Goal: Transaction & Acquisition: Purchase product/service

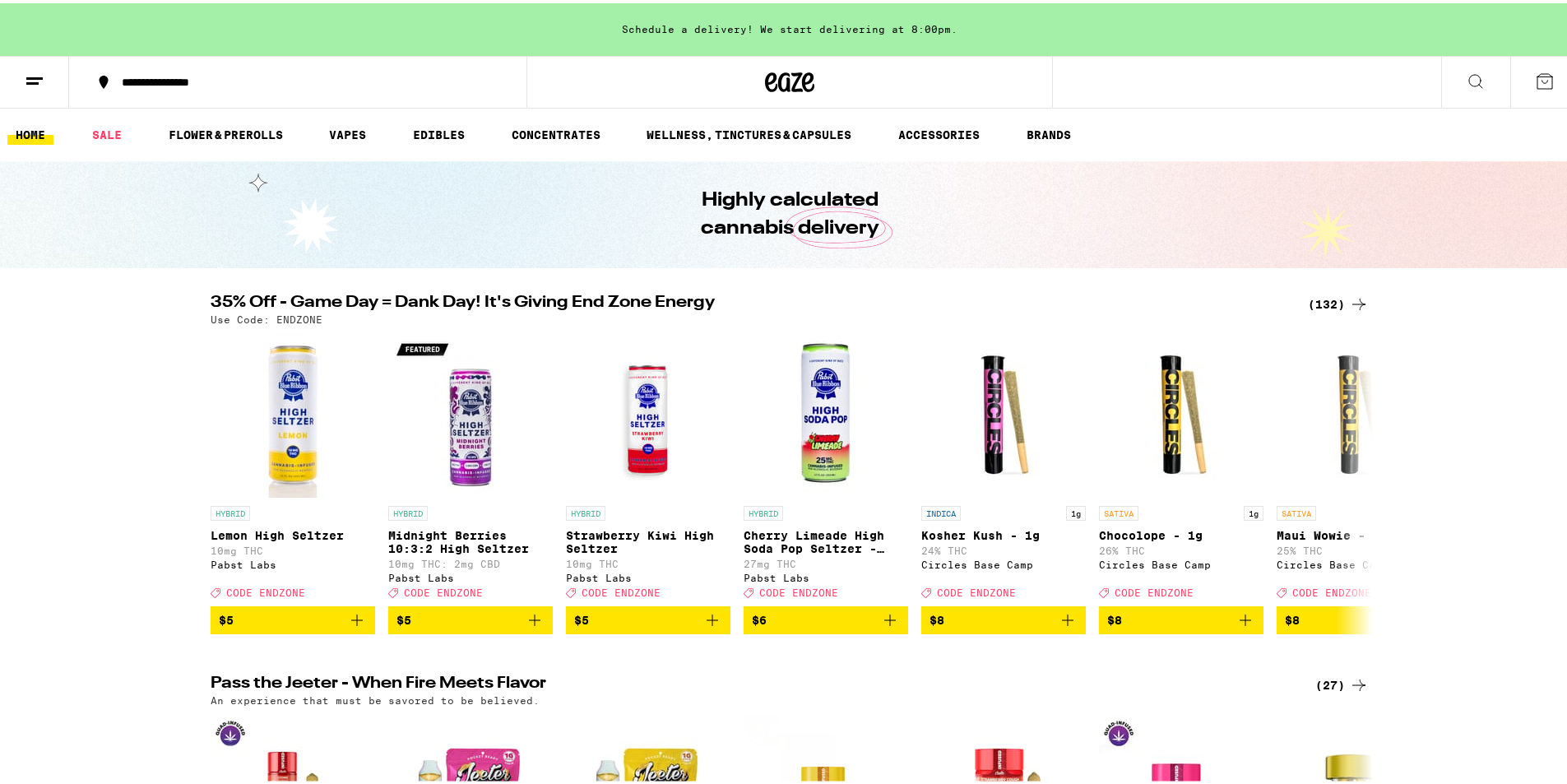
click at [1354, 298] on icon at bounding box center [1359, 301] width 13 height 11
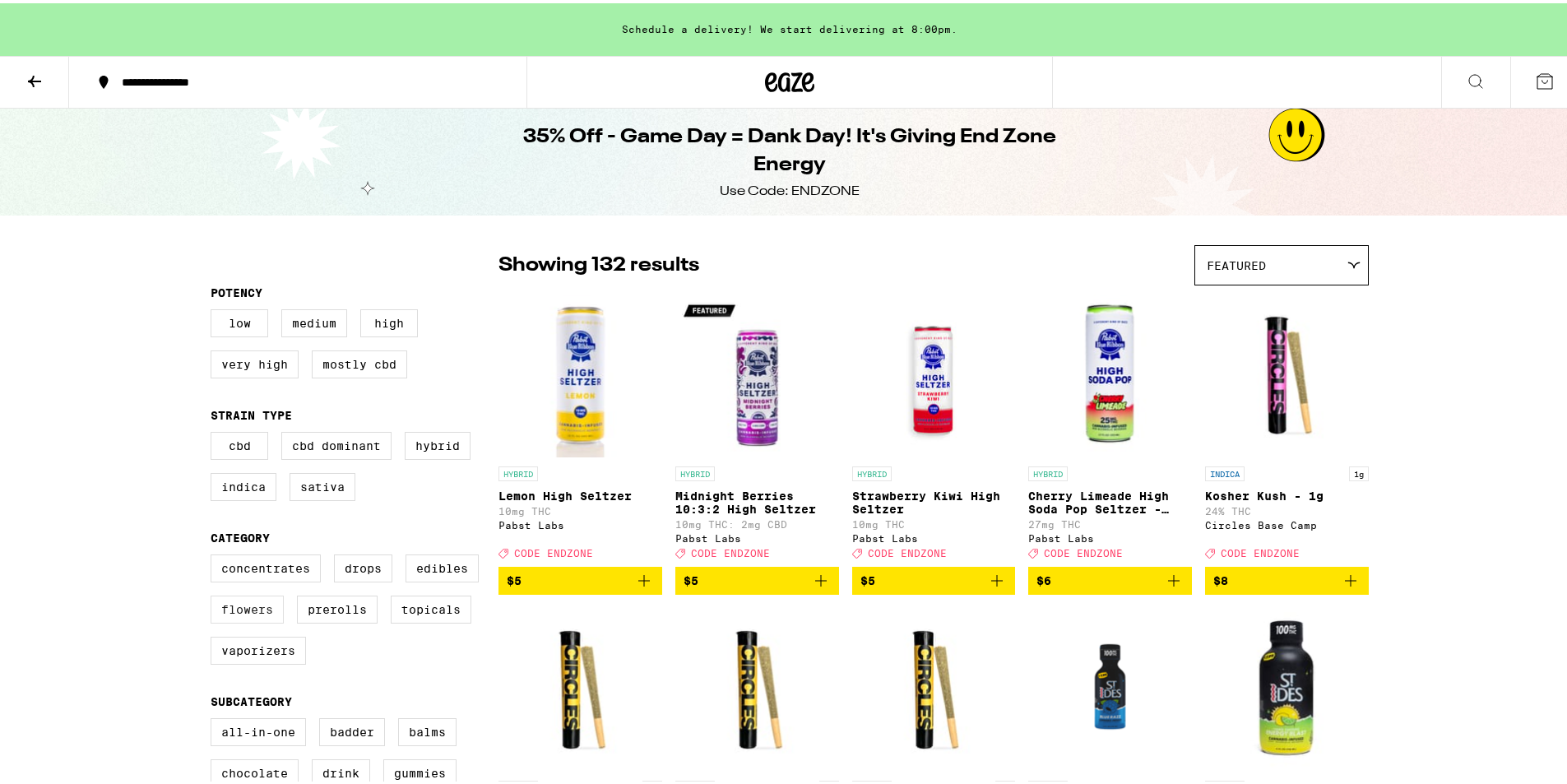
click at [227, 620] on label "Flowers" at bounding box center [247, 605] width 74 height 28
click at [215, 554] on input "Flowers" at bounding box center [214, 553] width 1 height 1
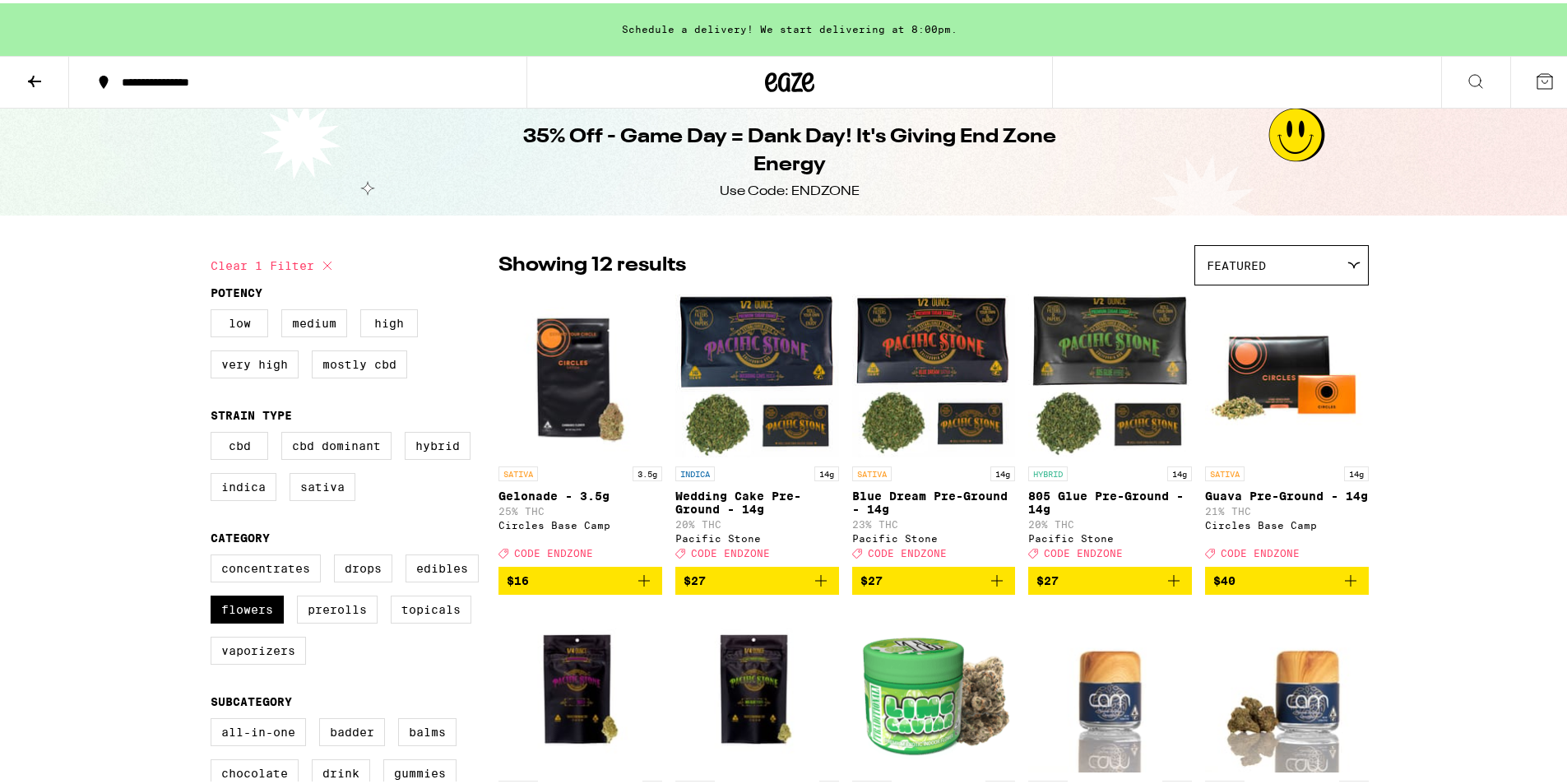
scroll to position [356, 0]
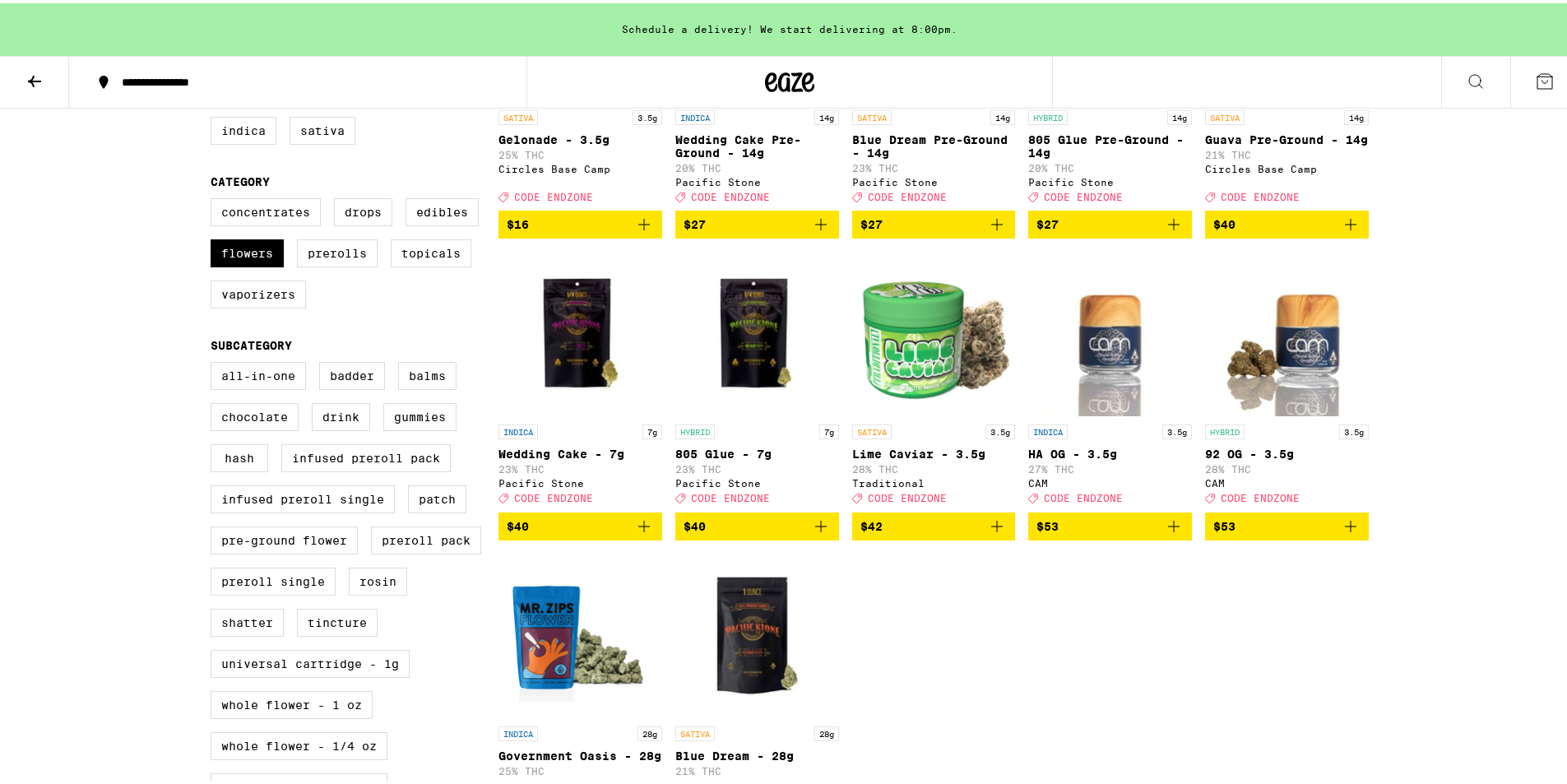
click at [746, 328] on img "Open page for 805 Glue - 7g from Pacific Stone" at bounding box center [757, 330] width 163 height 164
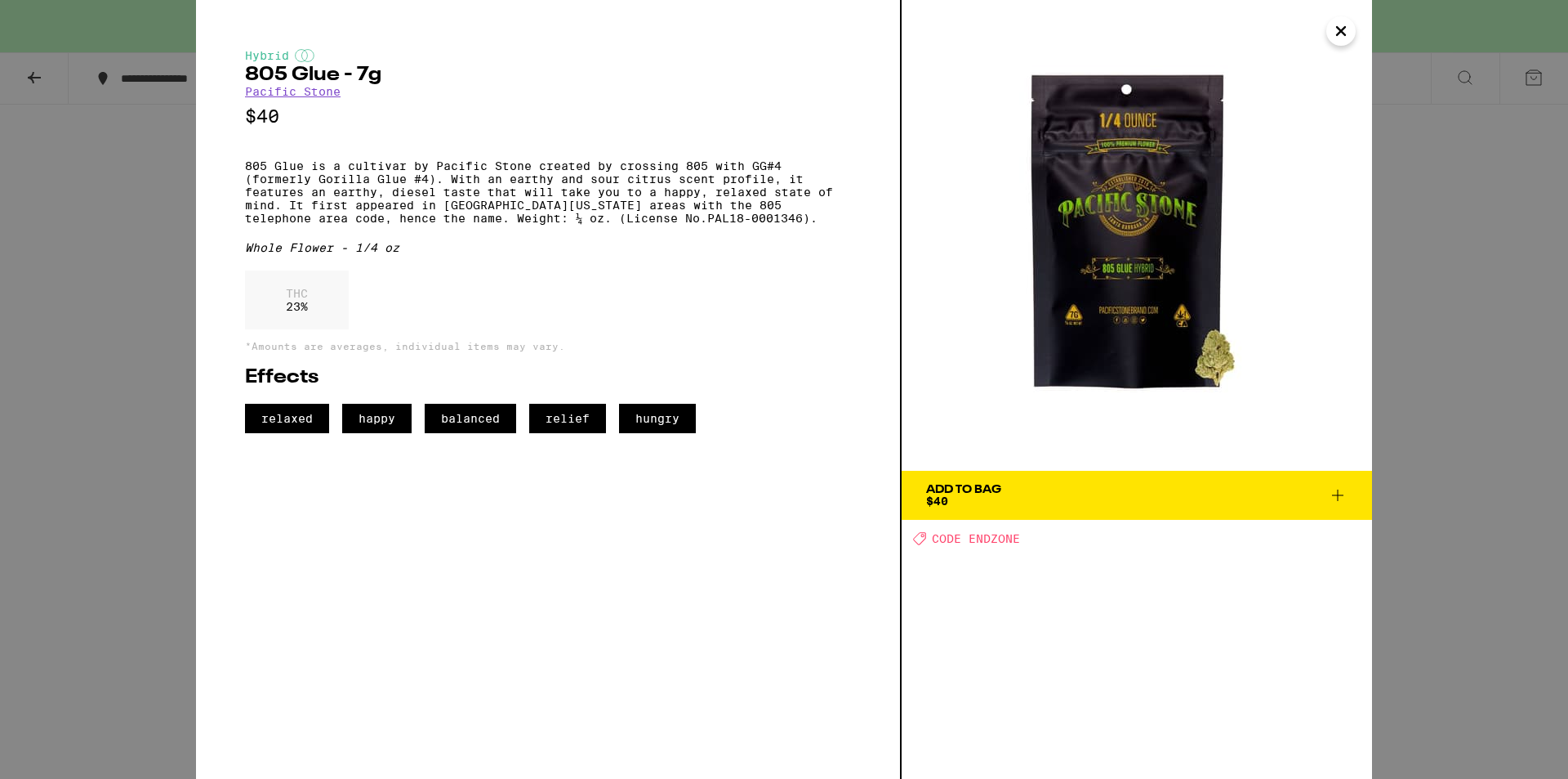
click at [1201, 360] on img at bounding box center [1137, 235] width 470 height 471
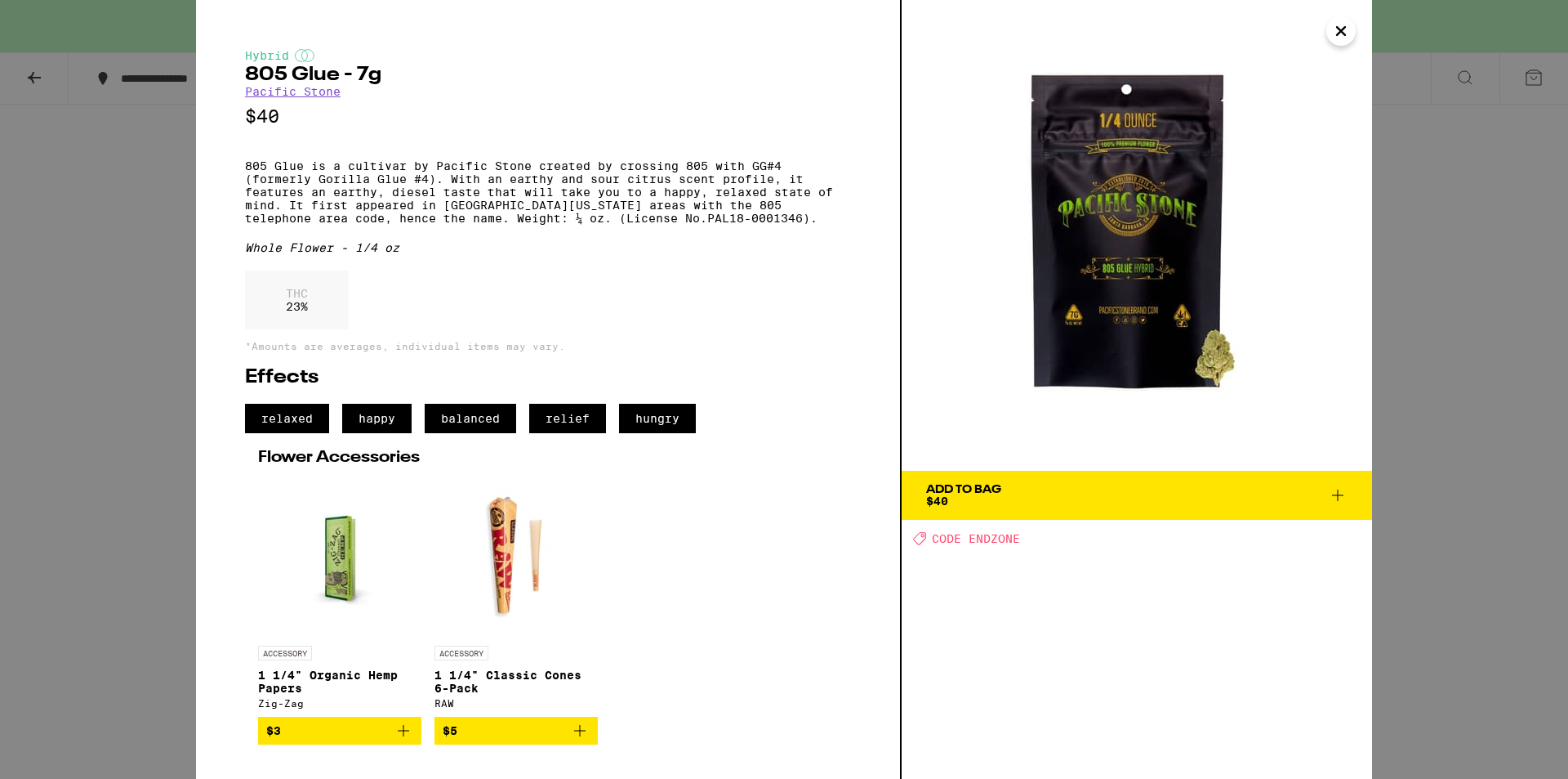
click at [1282, 492] on span "Add To Bag $40" at bounding box center [1136, 495] width 421 height 23
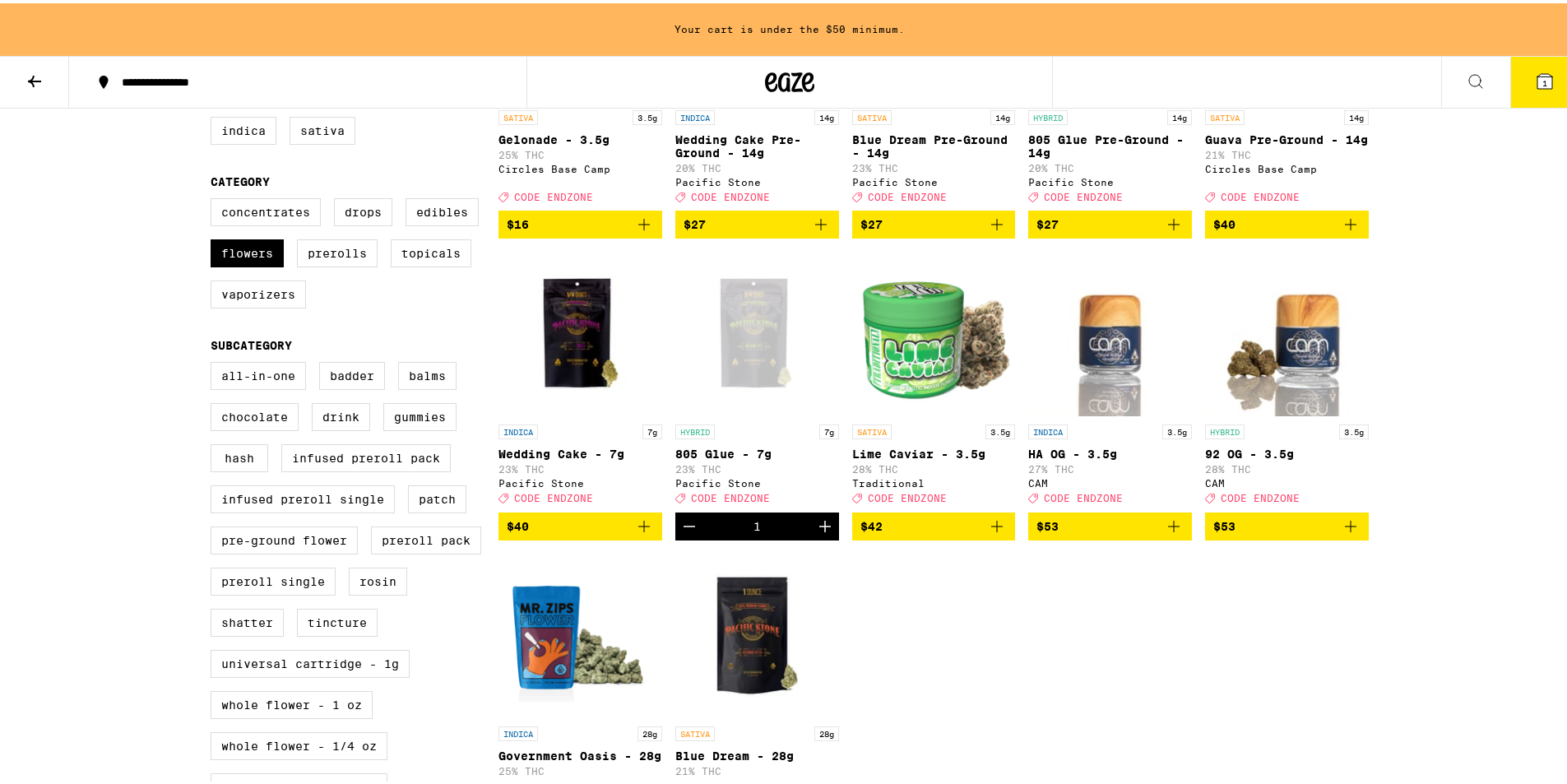
click at [563, 341] on img "Open page for Wedding Cake - 7g from Pacific Stone" at bounding box center [580, 330] width 163 height 164
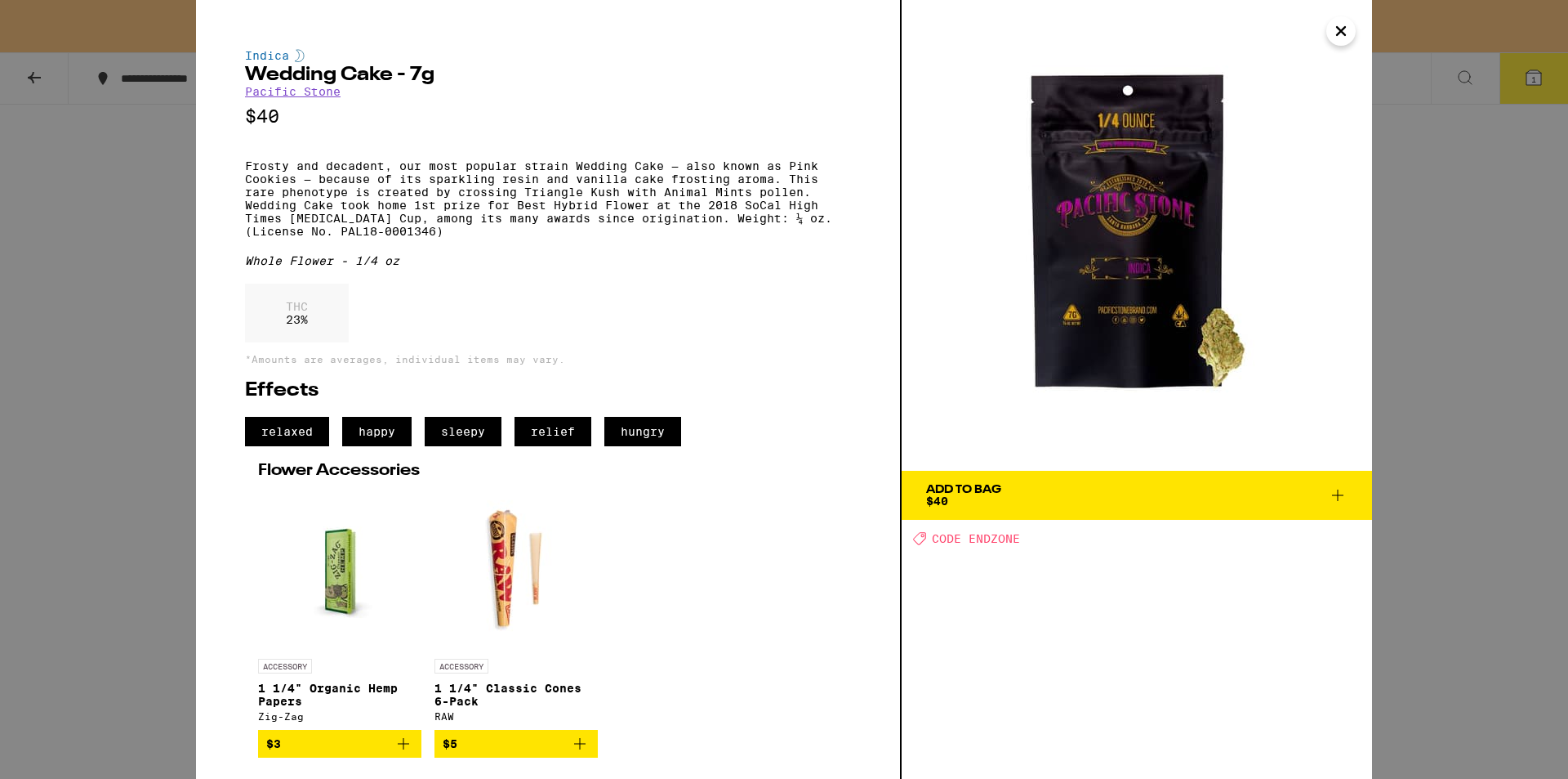
click at [1337, 32] on icon "Close" at bounding box center [1340, 31] width 20 height 25
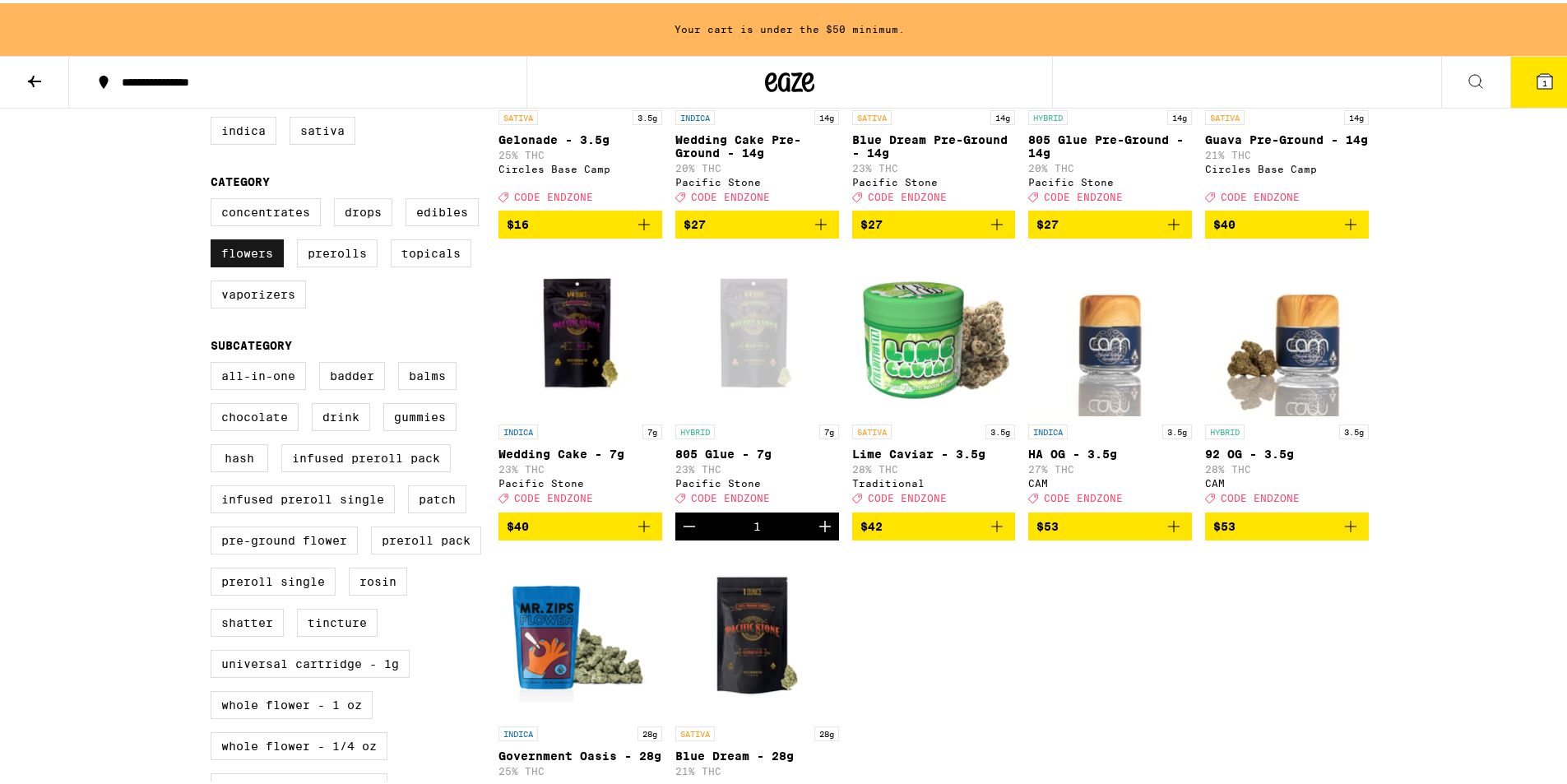
click at [234, 264] on label "Flowers" at bounding box center [247, 249] width 74 height 28
click at [215, 198] on input "Flowers" at bounding box center [214, 198] width 1 height 1
checkbox input "false"
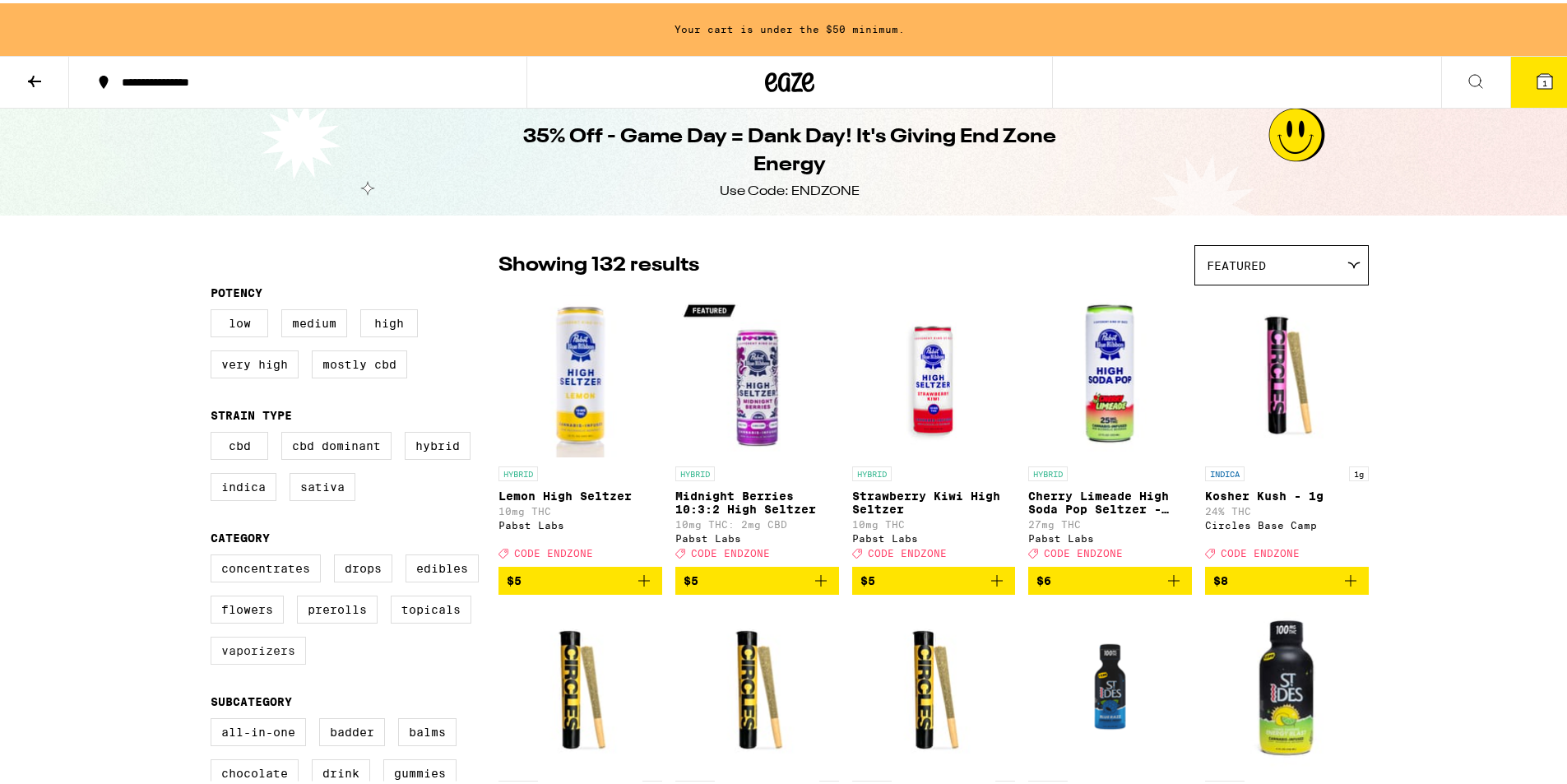
click at [243, 661] on label "Vaporizers" at bounding box center [258, 646] width 96 height 28
click at [215, 554] on input "Vaporizers" at bounding box center [214, 553] width 1 height 1
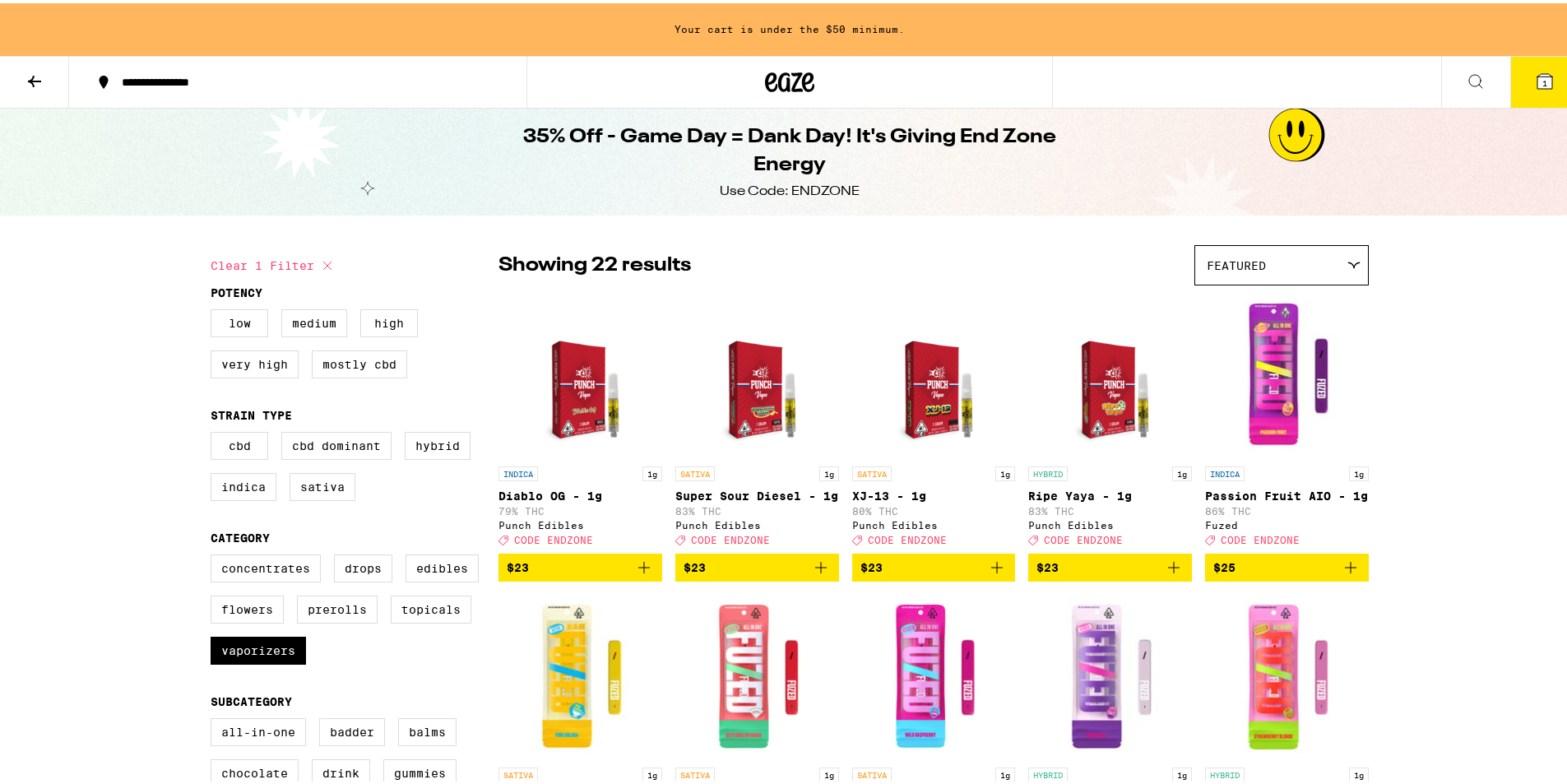
click at [1537, 77] on icon at bounding box center [1544, 77] width 14 height 14
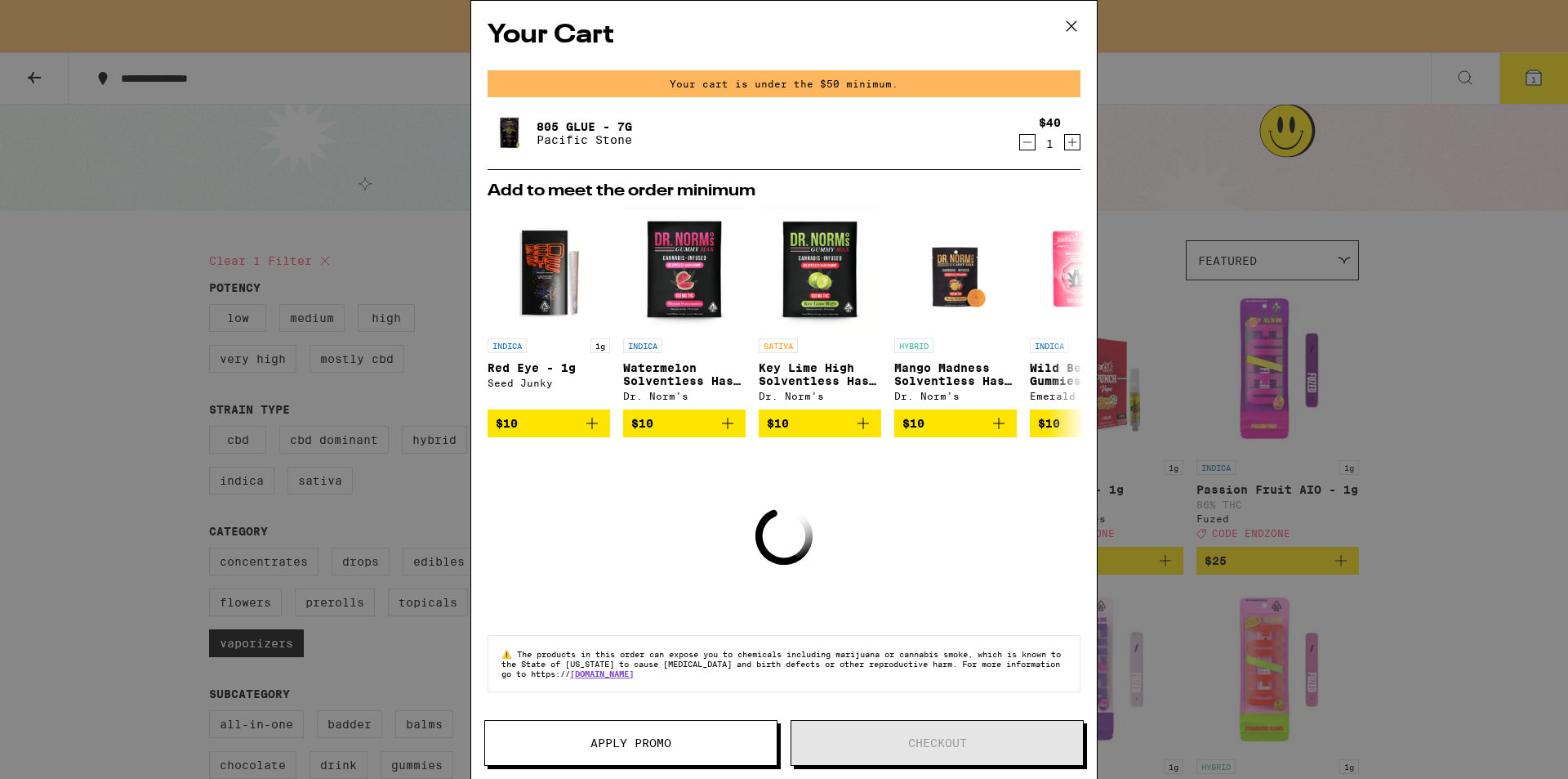
click at [1072, 24] on icon at bounding box center [1072, 27] width 25 height 25
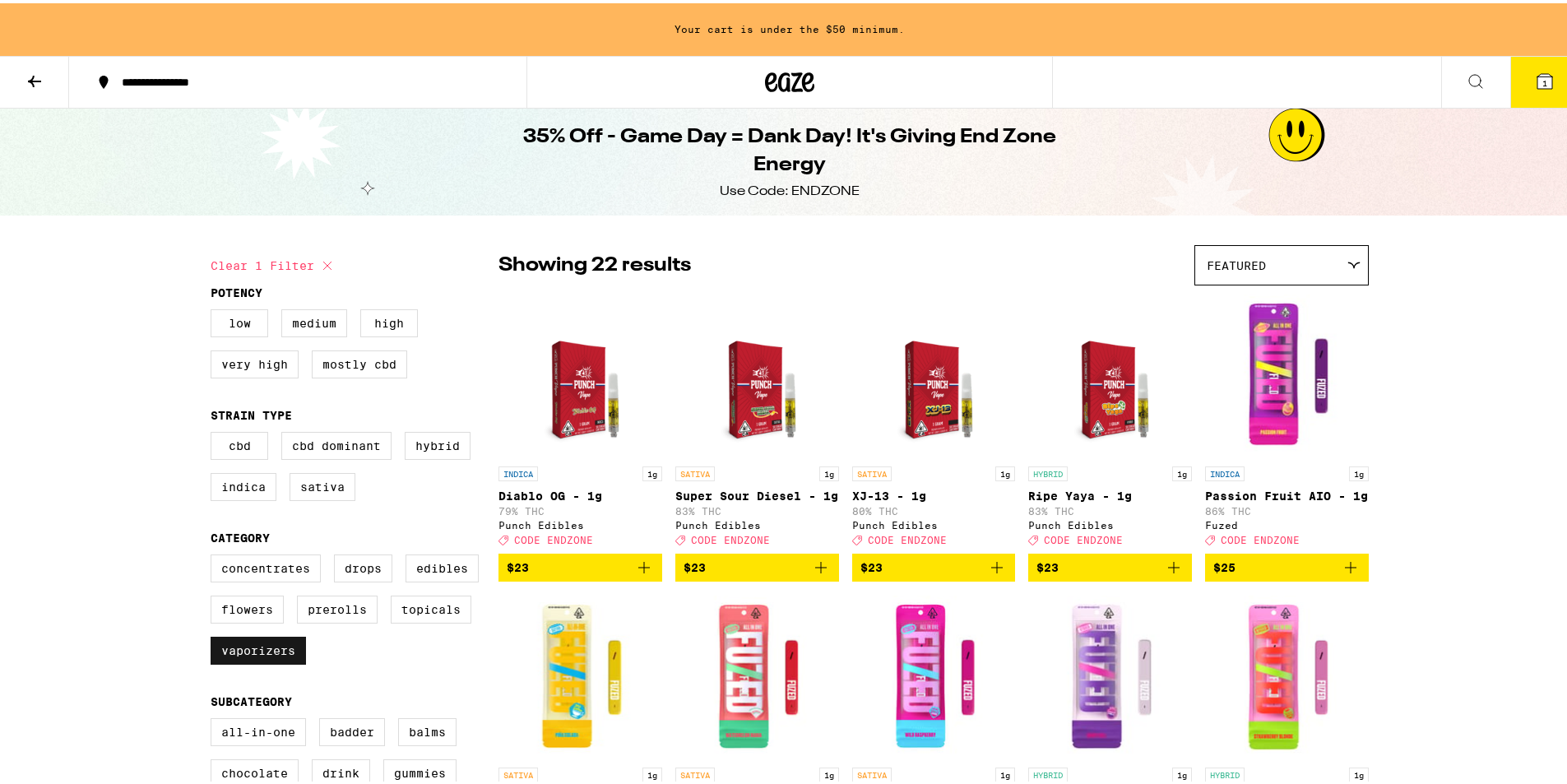
click at [240, 661] on label "Vaporizers" at bounding box center [258, 646] width 96 height 28
click at [215, 554] on input "Vaporizers" at bounding box center [214, 553] width 1 height 1
checkbox input "false"
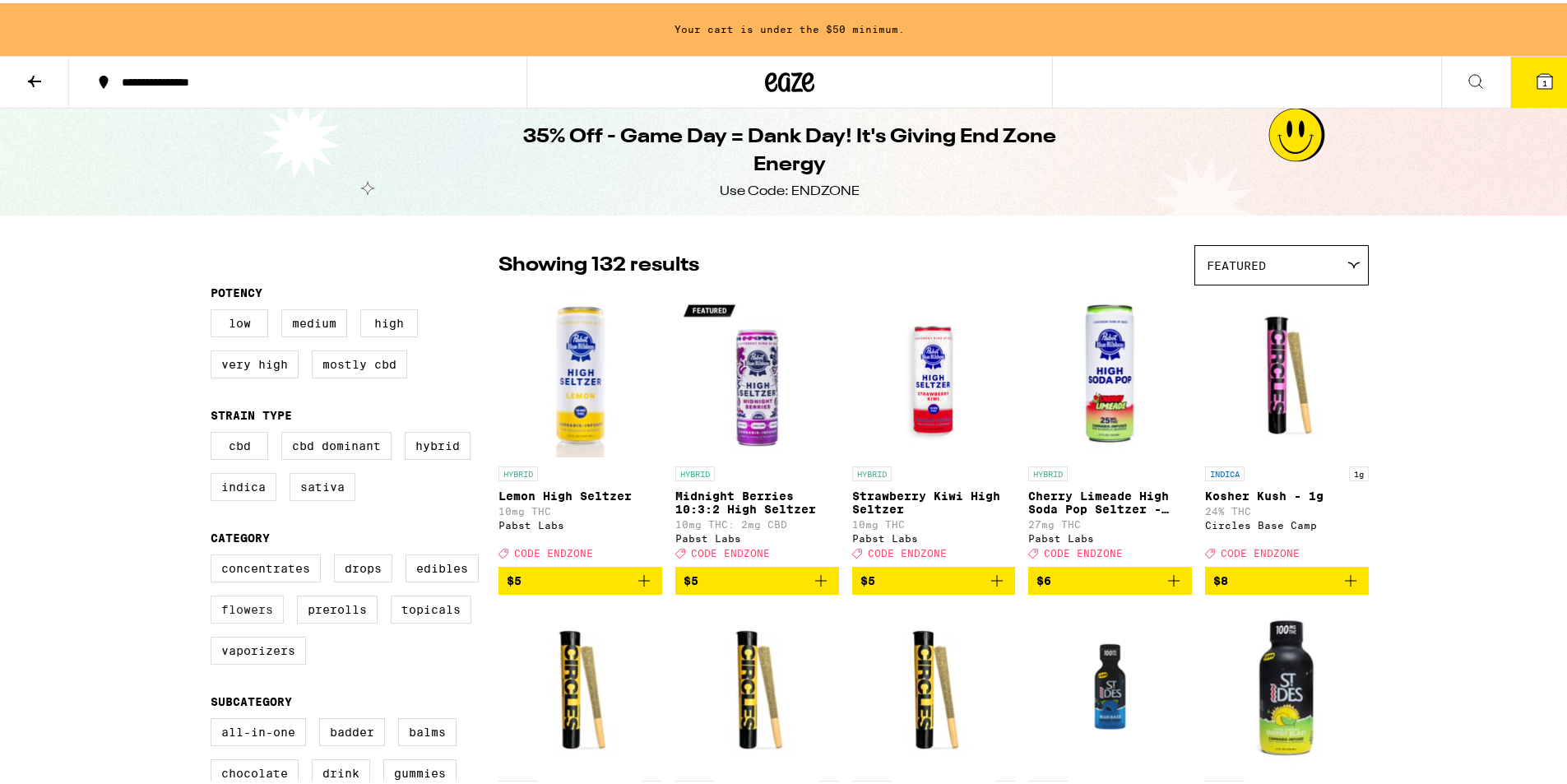
click at [234, 620] on label "Flowers" at bounding box center [247, 605] width 74 height 28
click at [215, 554] on input "Flowers" at bounding box center [214, 553] width 1 height 1
checkbox input "true"
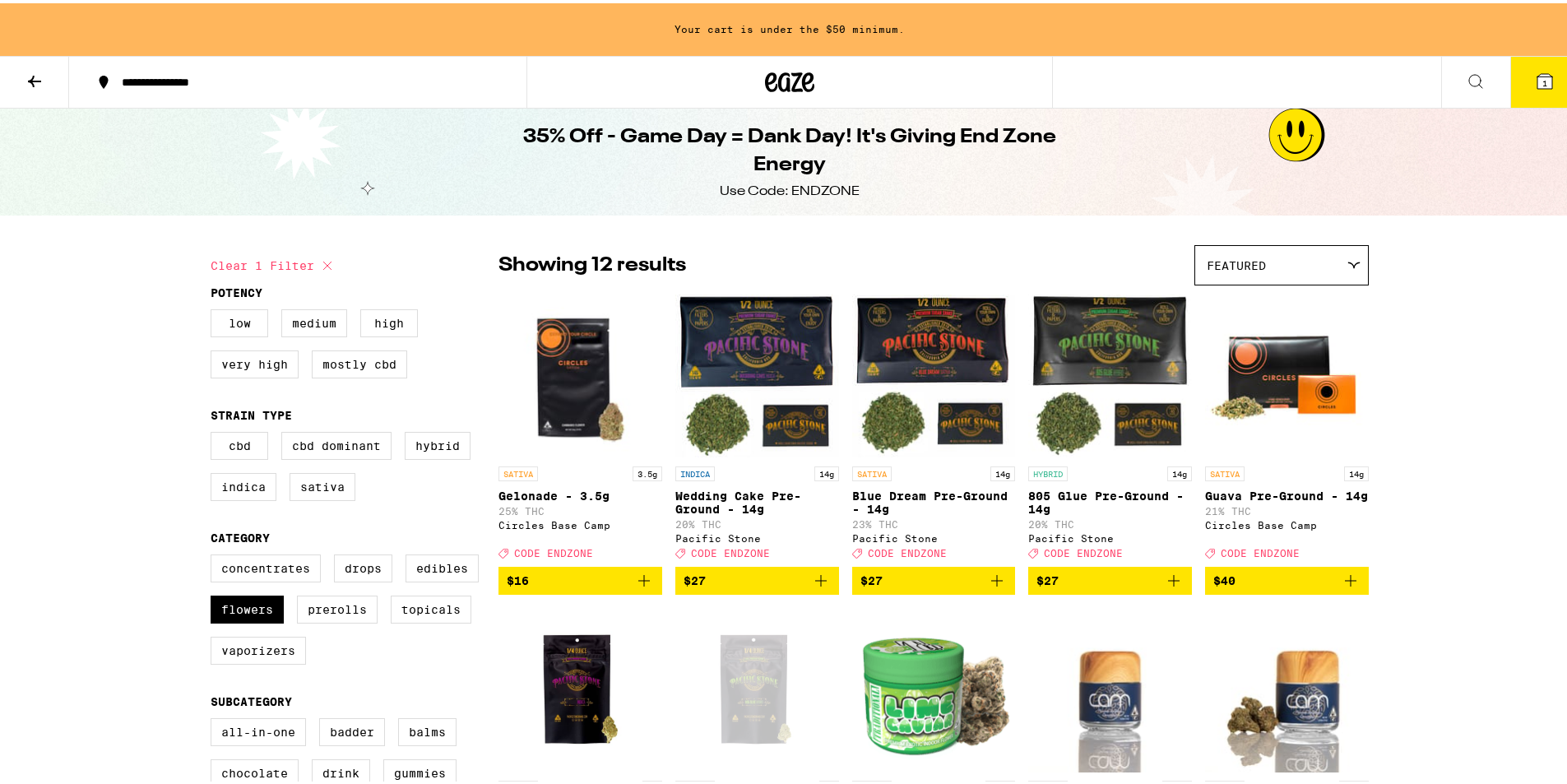
click at [572, 392] on img "Open page for Gelonade - 3.5g from Circles Base Camp" at bounding box center [580, 372] width 163 height 164
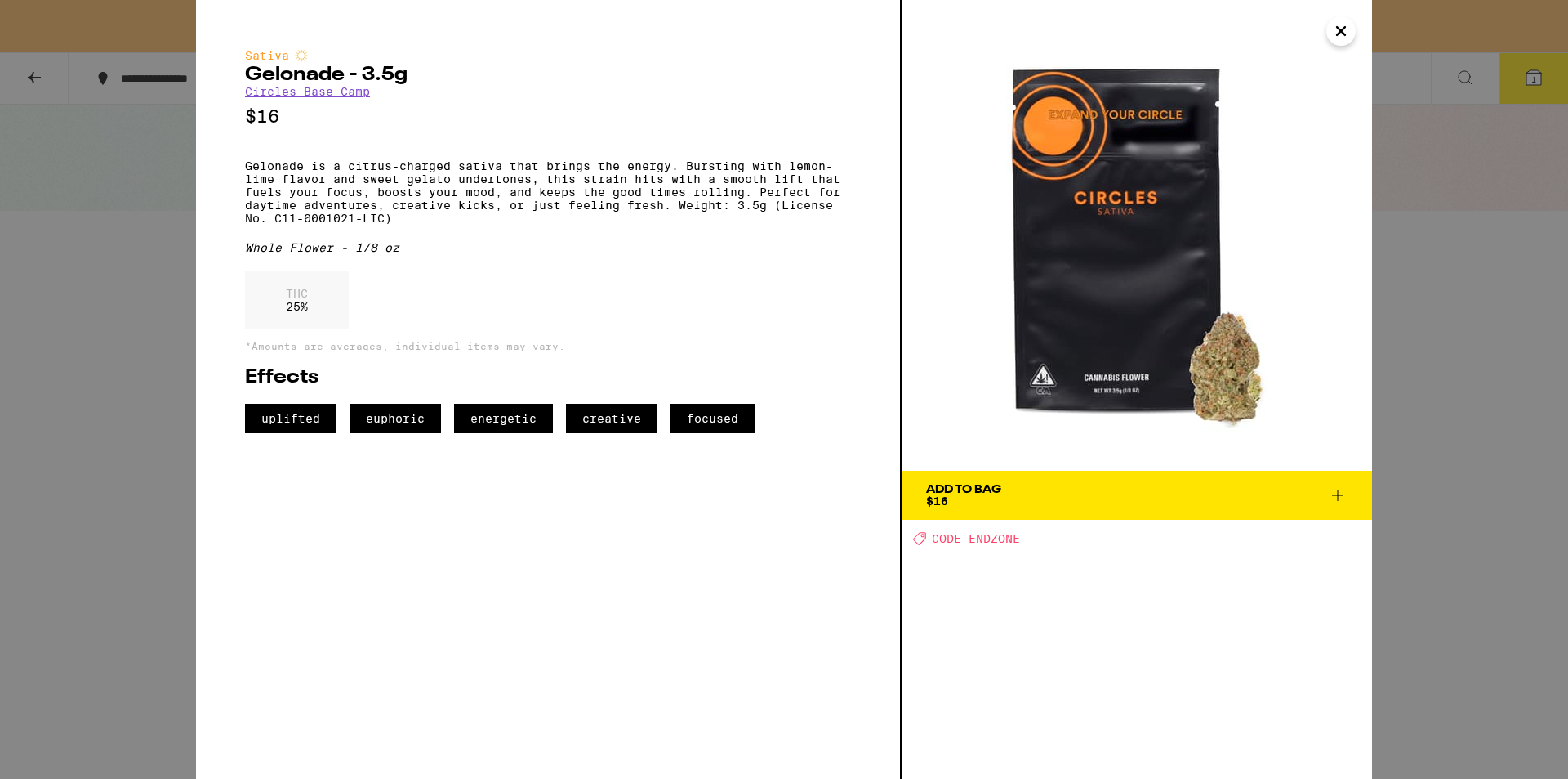
click at [1227, 499] on span "Add To Bag $16" at bounding box center [1136, 495] width 421 height 23
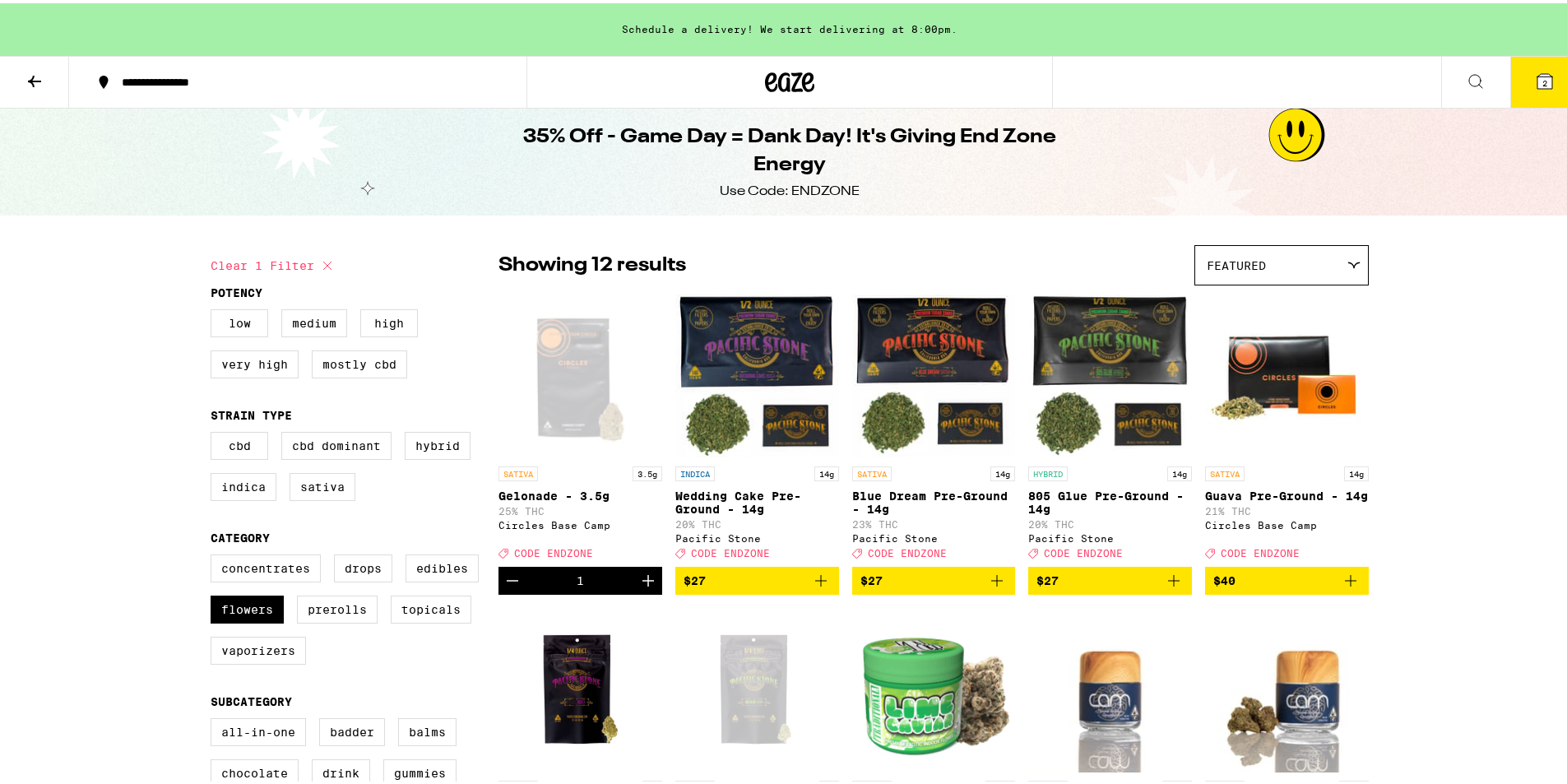
click at [1537, 82] on icon at bounding box center [1544, 77] width 14 height 14
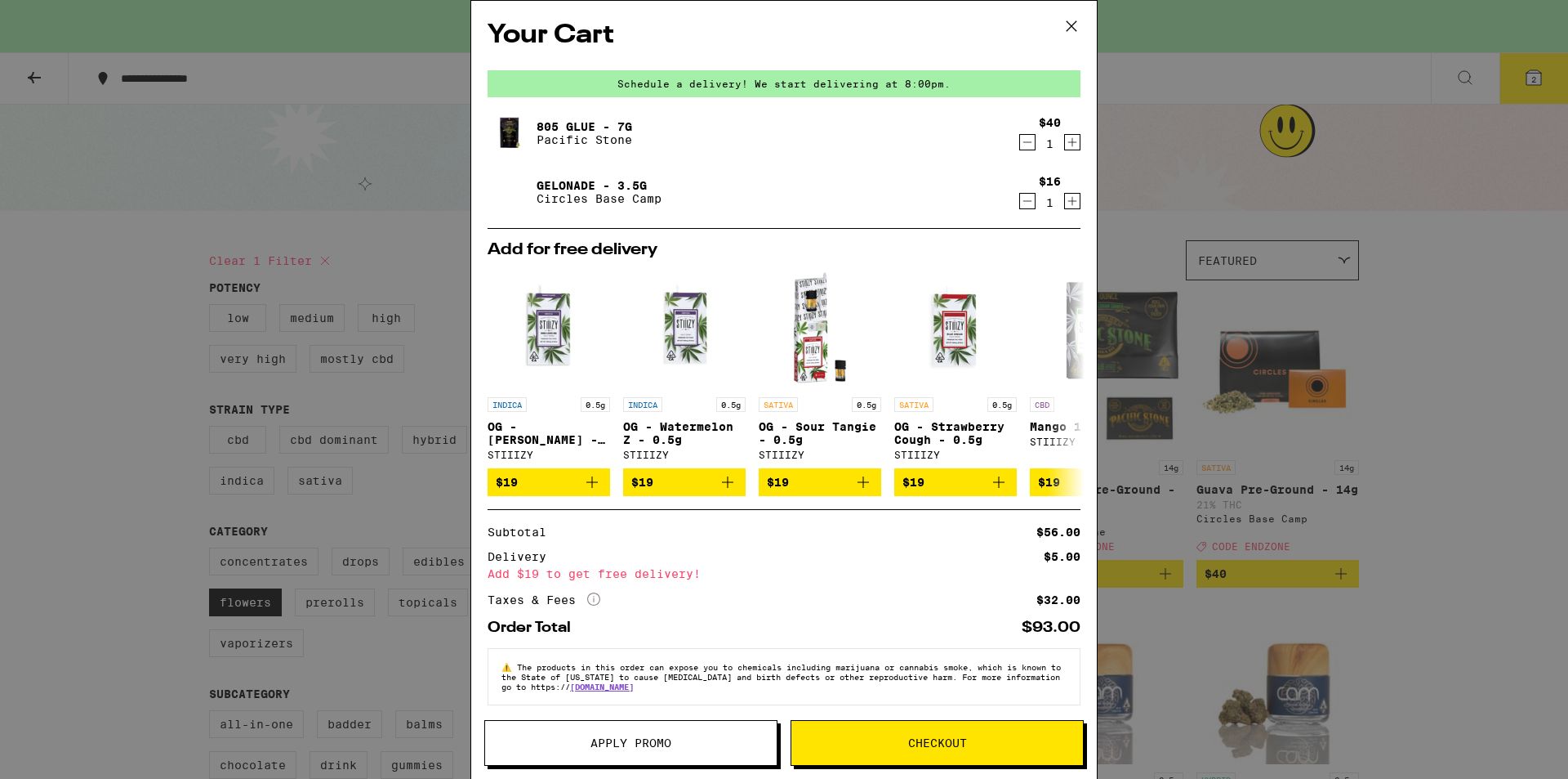
click at [695, 749] on button "Apply Promo" at bounding box center [631, 743] width 293 height 46
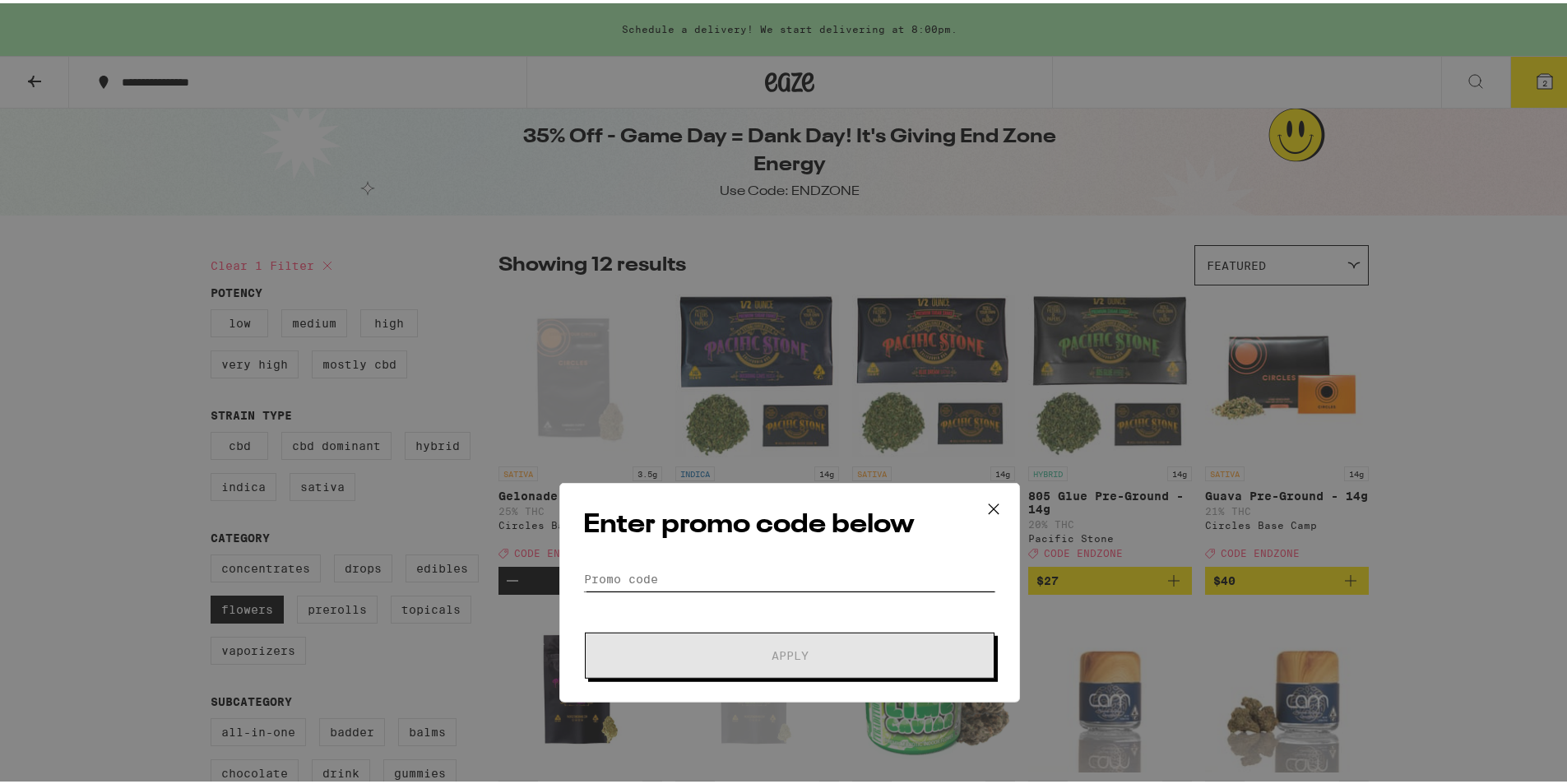
click at [710, 388] on input "Promo Code" at bounding box center [789, 378] width 413 height 25
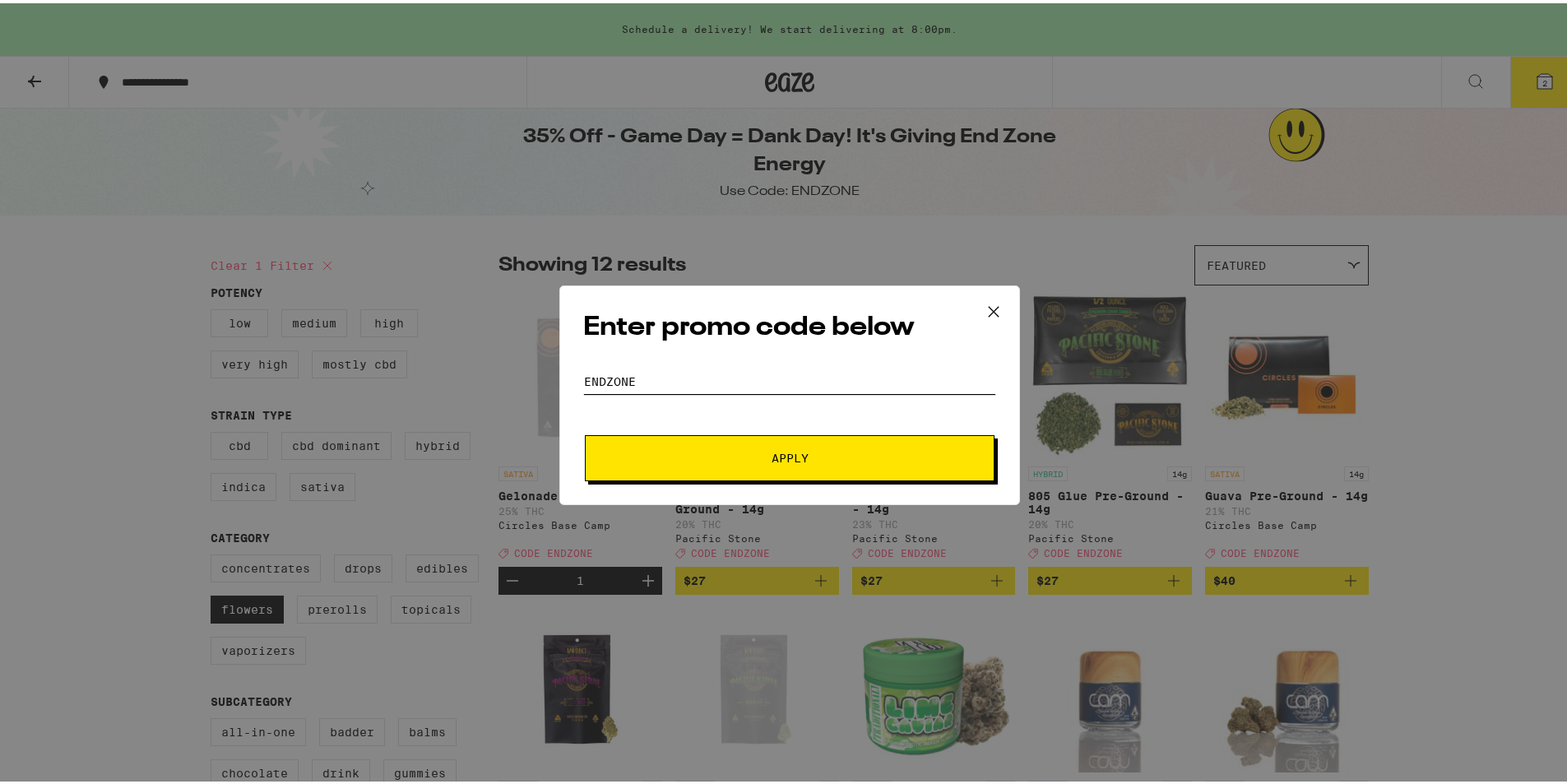
type input "endzone"
click at [822, 450] on span "Apply" at bounding box center [790, 455] width 296 height 11
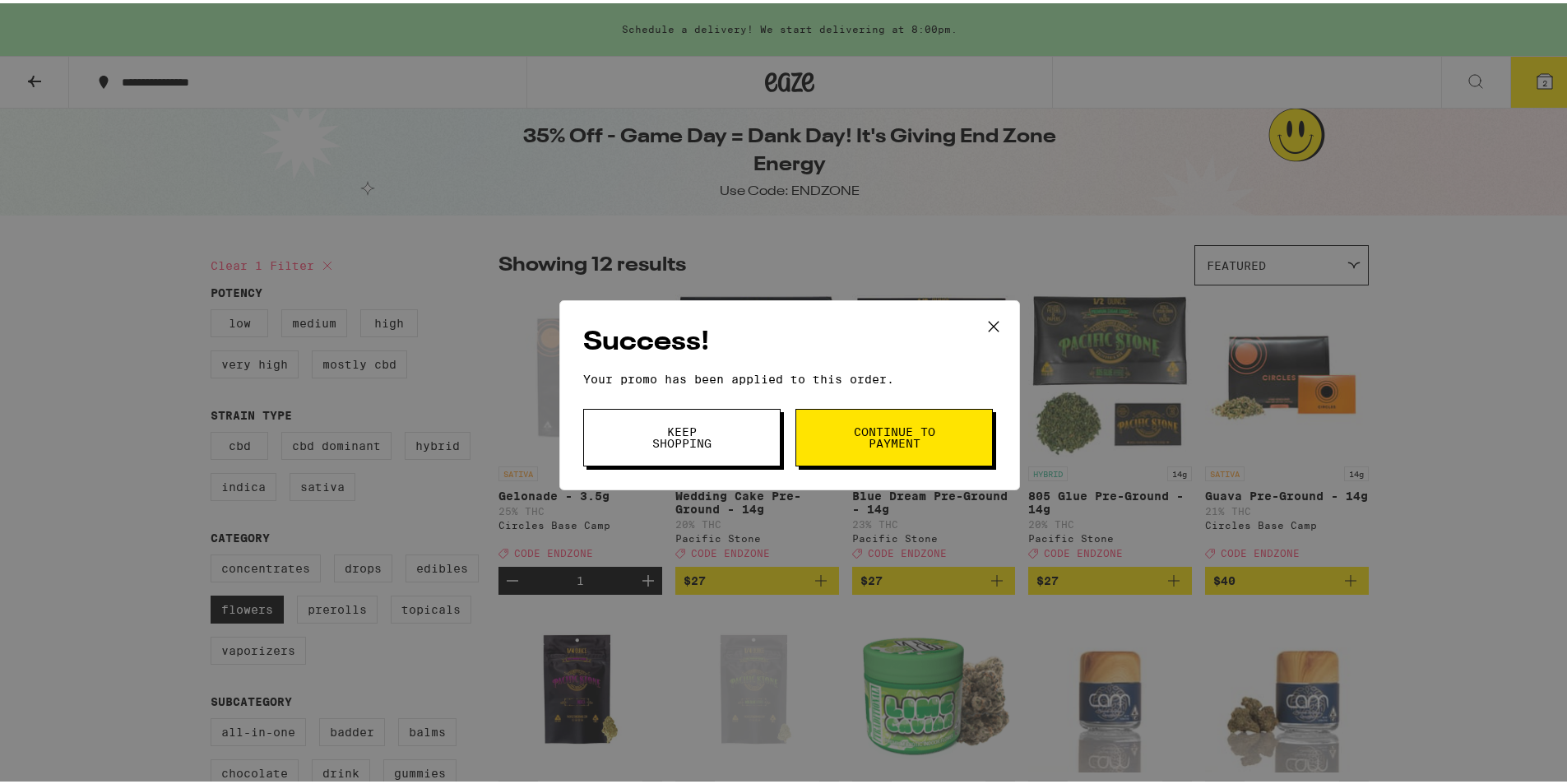
click at [935, 433] on button "Continue to payment" at bounding box center [894, 434] width 198 height 57
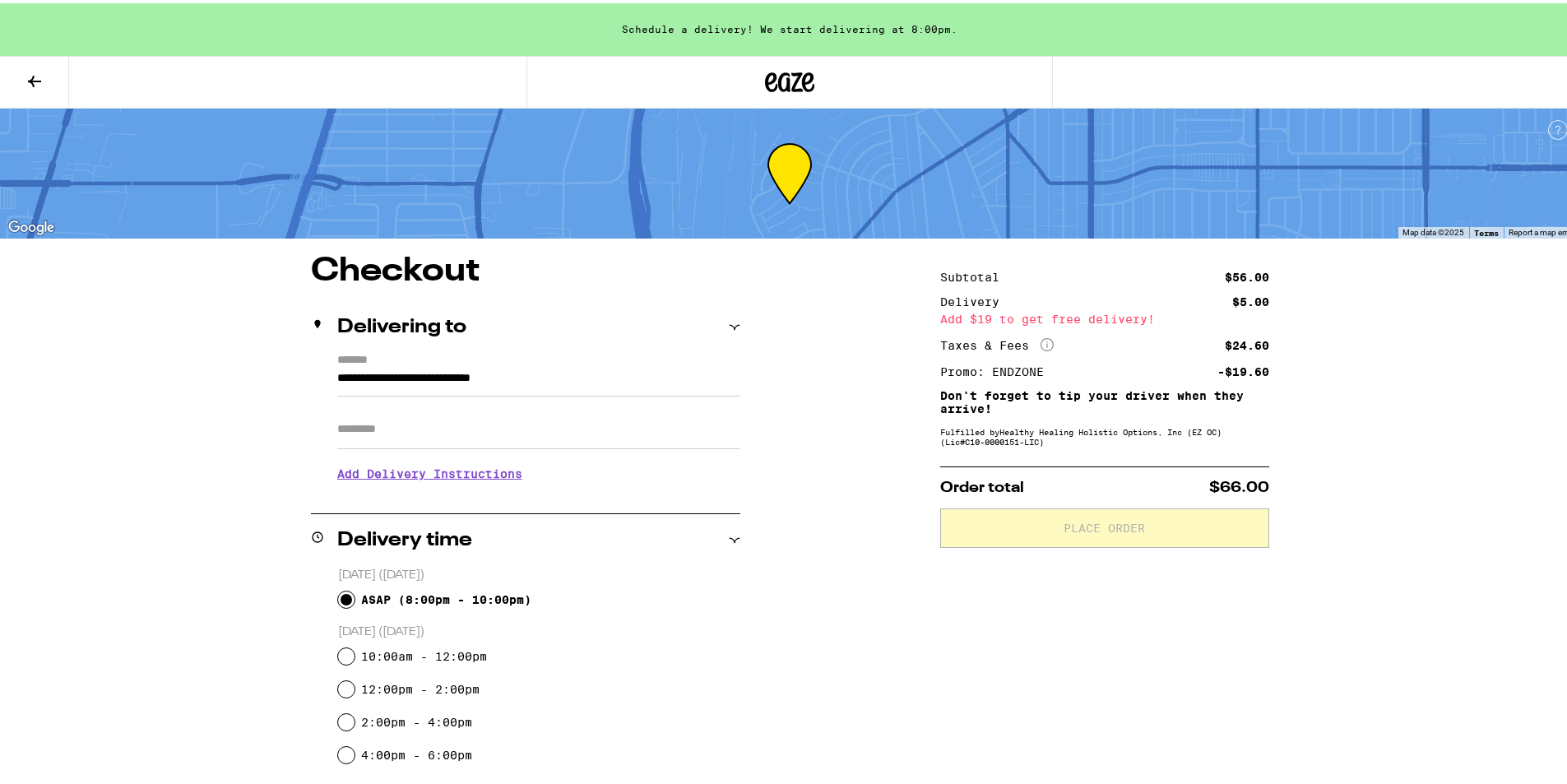
click at [338, 599] on input "ASAP ( 8:00pm - 10:00pm )" at bounding box center [346, 596] width 16 height 16
radio input "true"
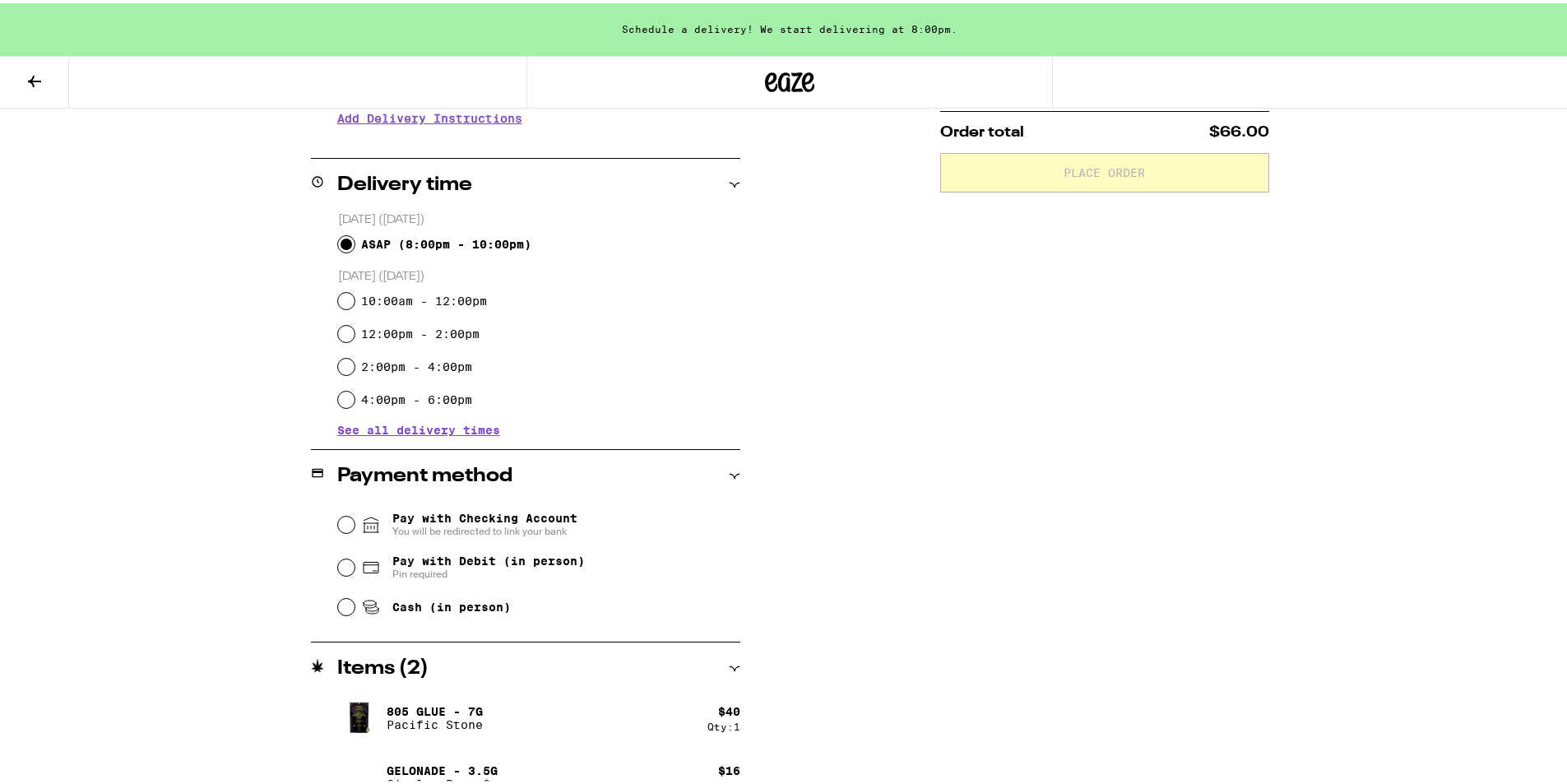
scroll to position [356, 0]
click at [340, 604] on input "Cash (in person)" at bounding box center [346, 602] width 16 height 16
radio input "true"
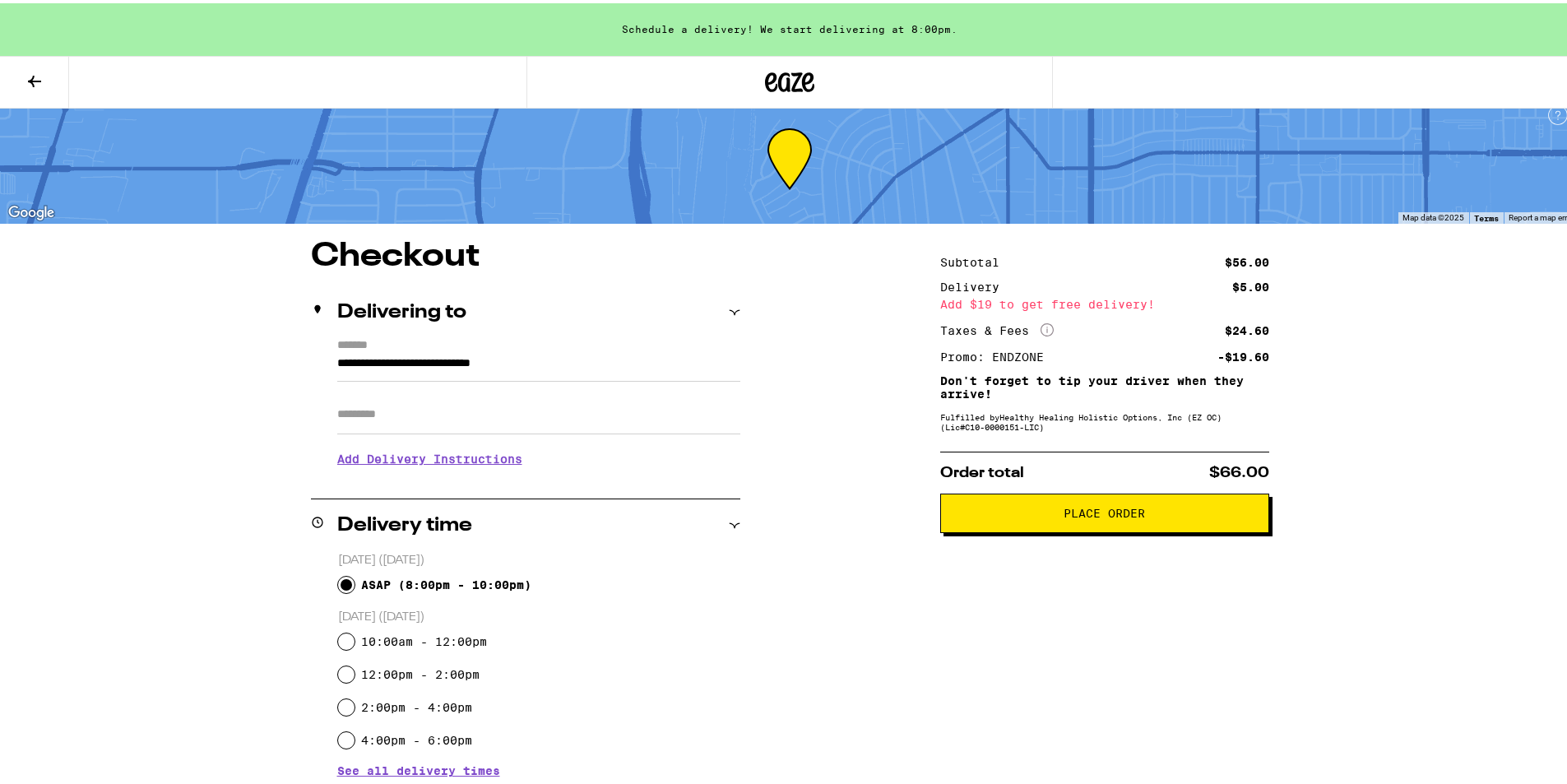
scroll to position [0, 0]
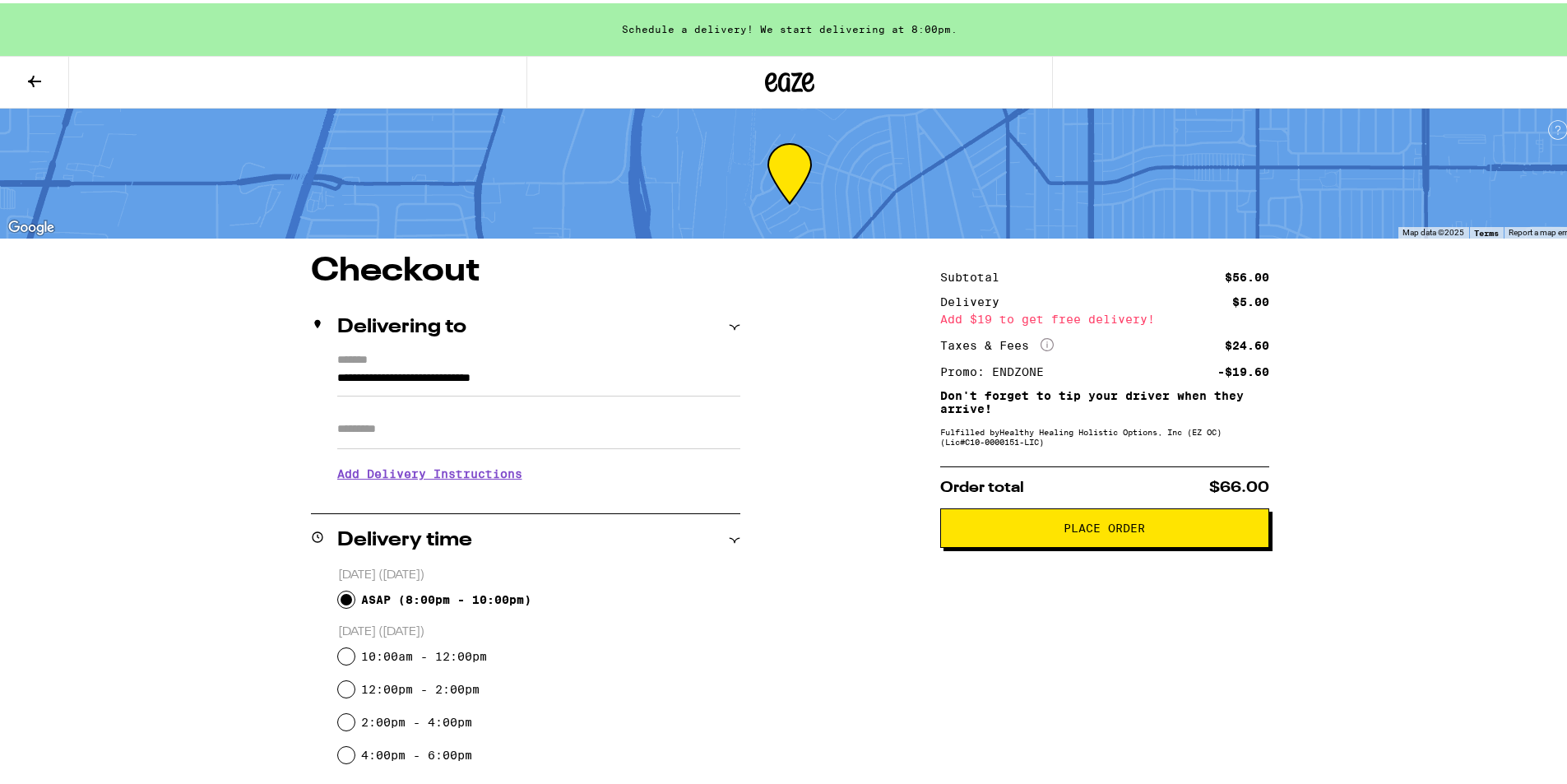
click at [1157, 528] on span "Place Order" at bounding box center [1105, 524] width 301 height 11
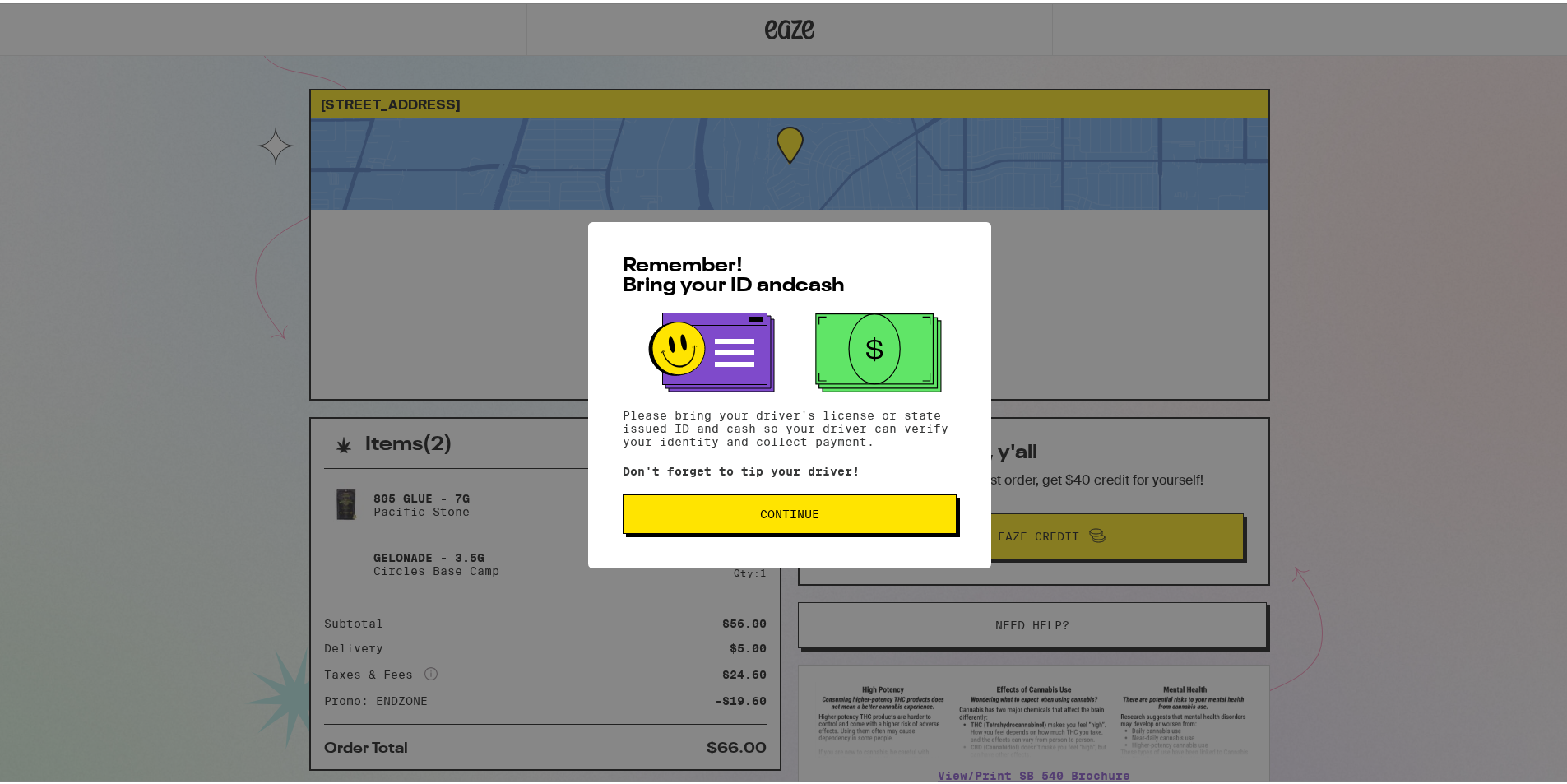
click at [696, 517] on span "Continue" at bounding box center [789, 511] width 306 height 11
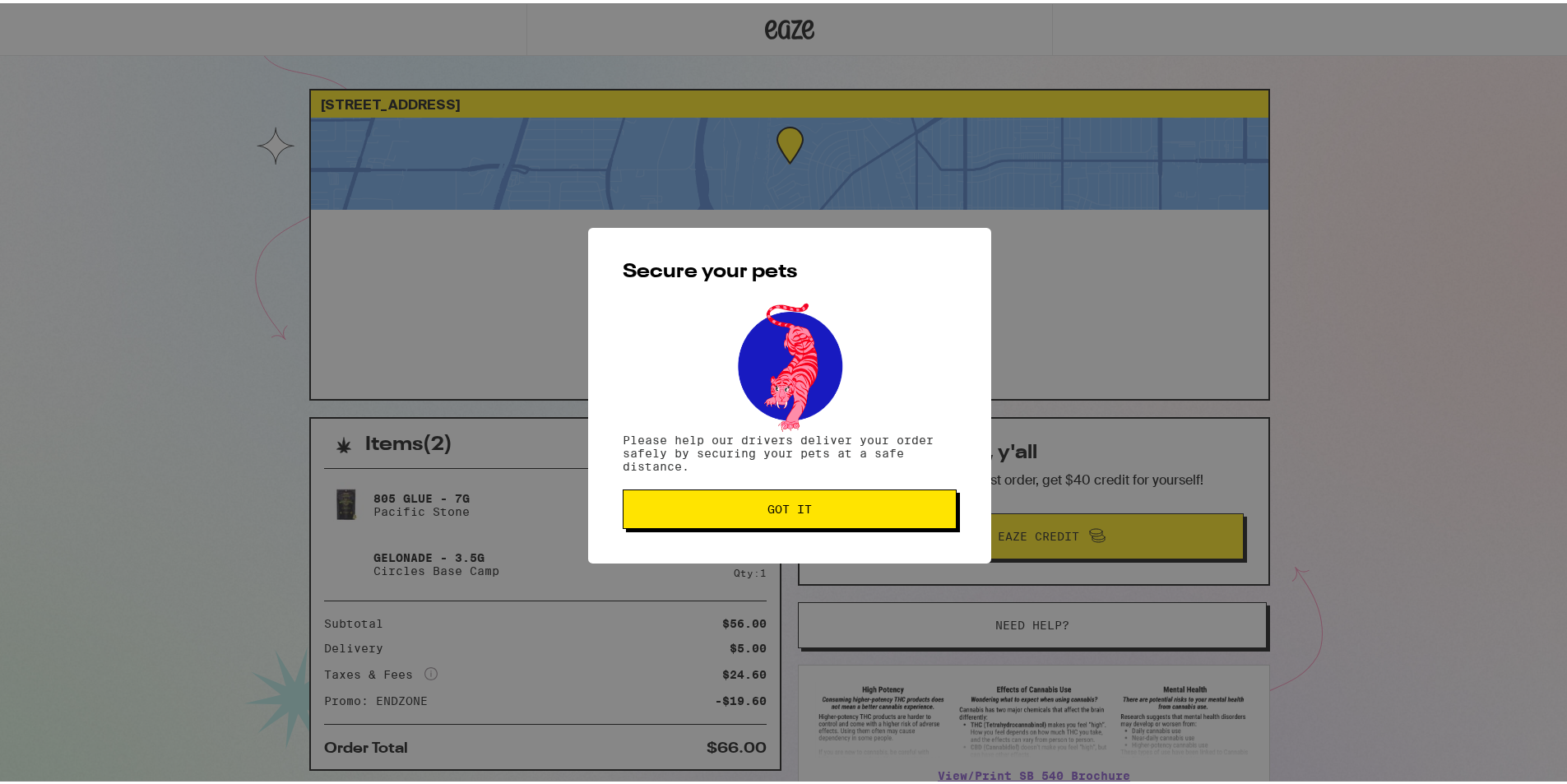
click at [746, 519] on button "Got it" at bounding box center [790, 505] width 334 height 39
click at [841, 508] on span "Got it" at bounding box center [789, 505] width 306 height 11
click at [767, 512] on span "Got it" at bounding box center [789, 505] width 44 height 11
